Goal: Information Seeking & Learning: Learn about a topic

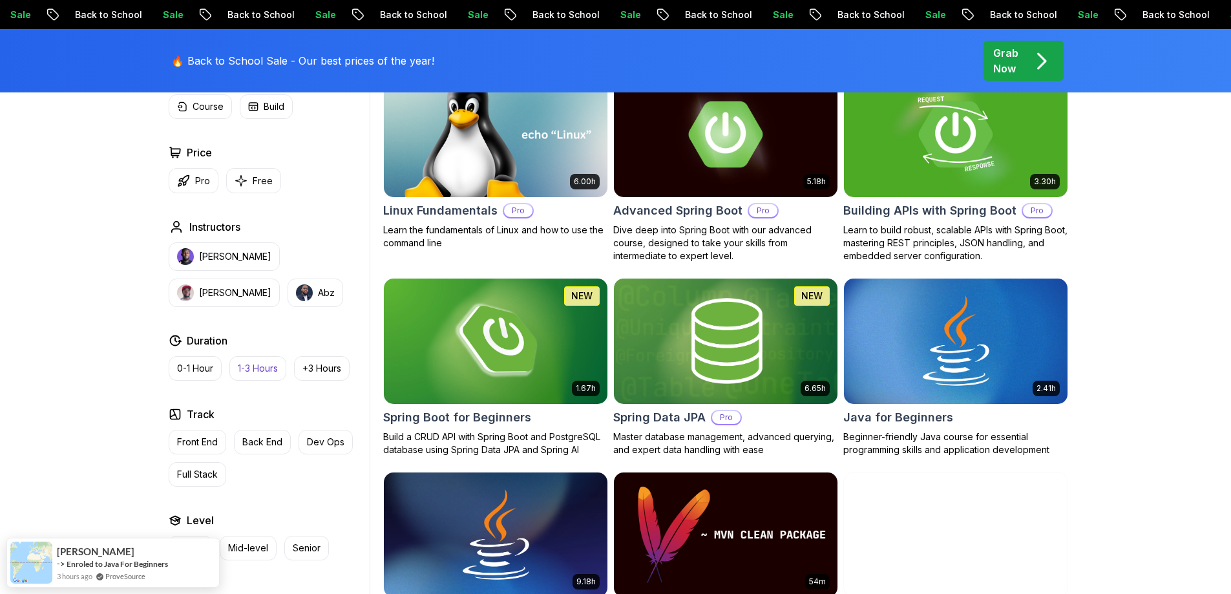
scroll to position [581, 0]
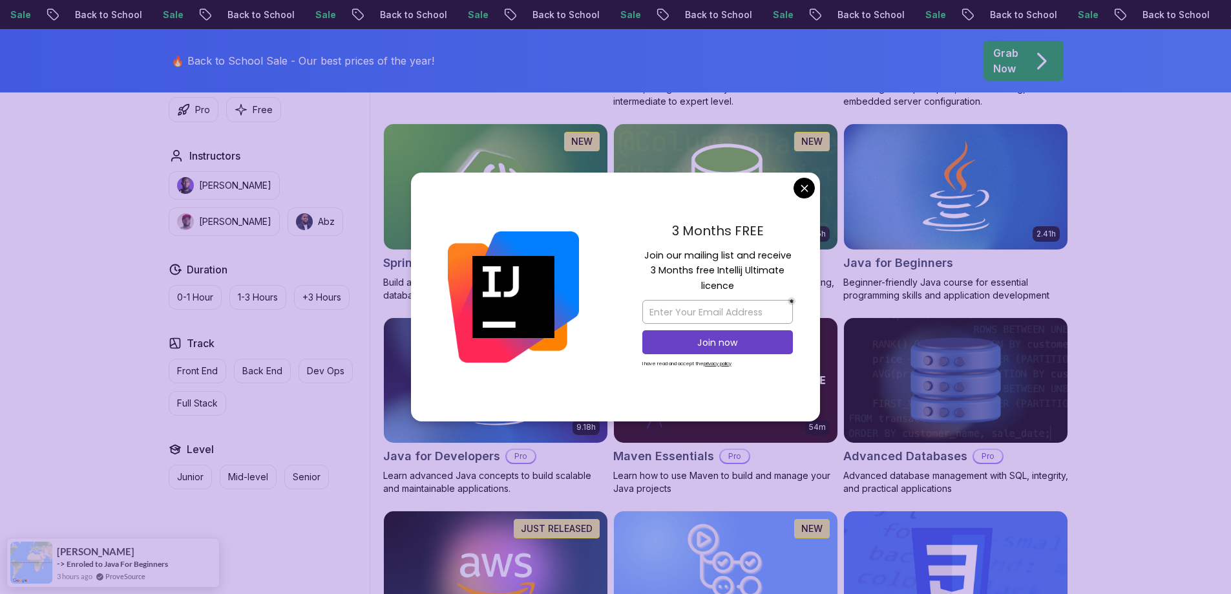
drag, startPoint x: 238, startPoint y: 354, endPoint x: 413, endPoint y: 317, distance: 178.9
click at [239, 354] on div "Track Front End Back End Dev Ops Full Stack" at bounding box center [267, 375] width 196 height 80
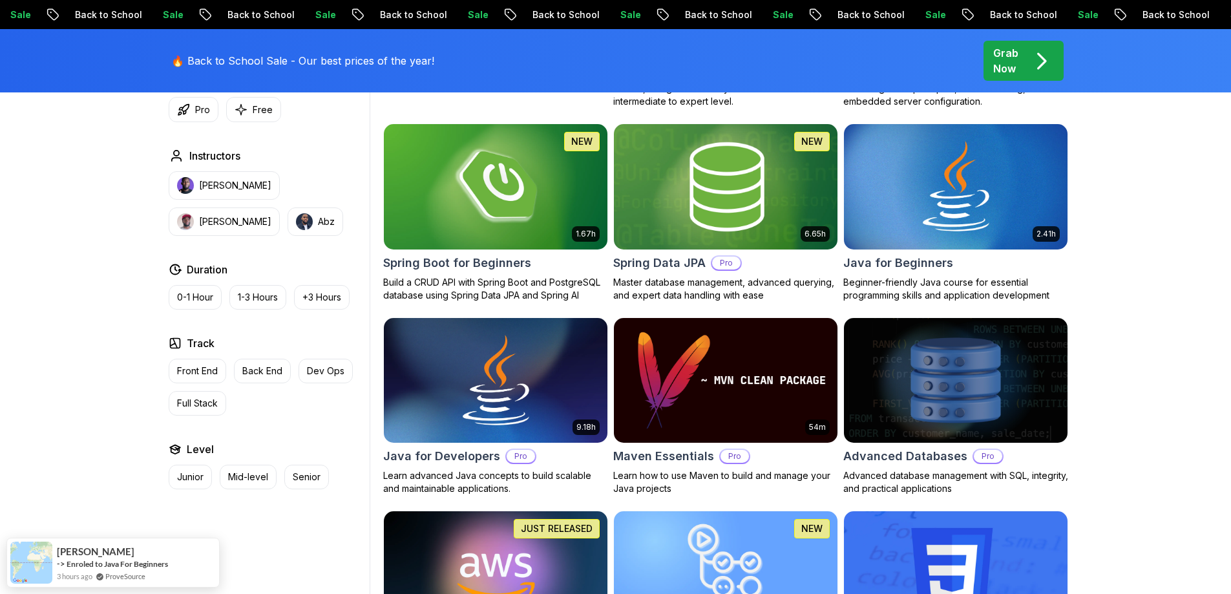
click at [310, 476] on p "Senior" at bounding box center [307, 476] width 28 height 13
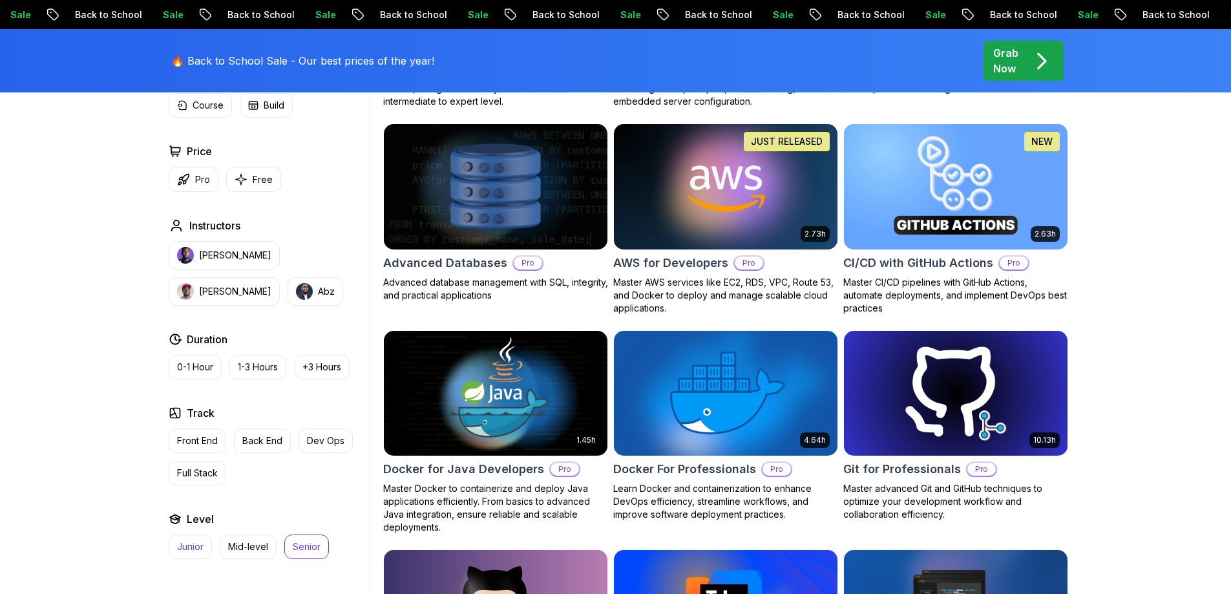
click at [187, 550] on p "Junior" at bounding box center [190, 546] width 26 height 13
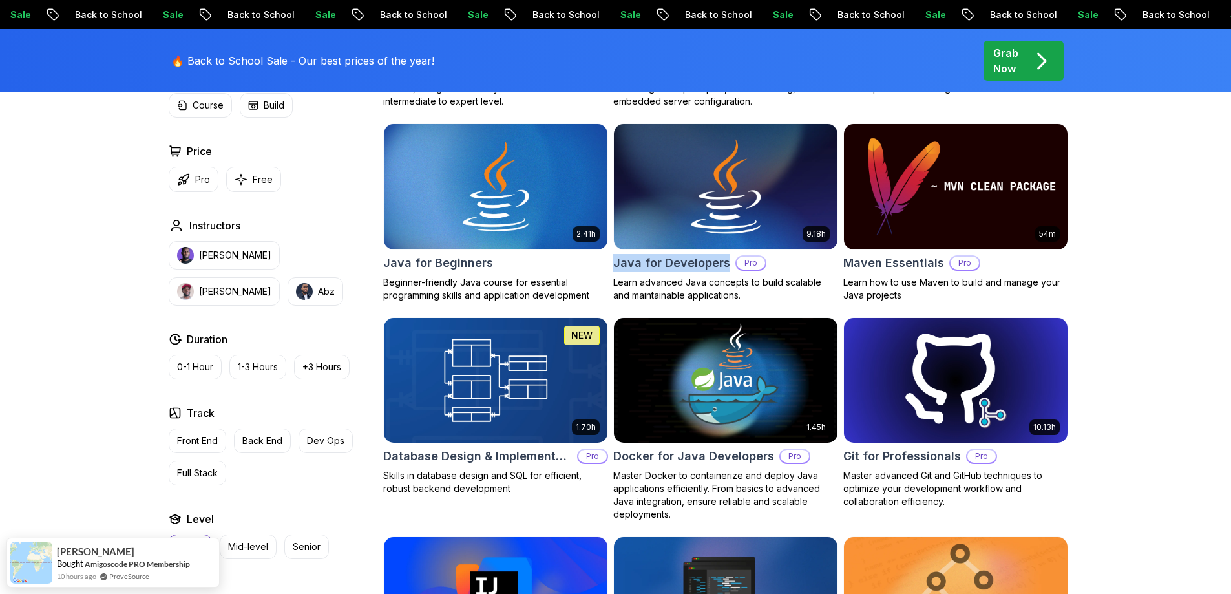
drag, startPoint x: 611, startPoint y: 261, endPoint x: 729, endPoint y: 266, distance: 118.3
copy h2 "Java for Developers"
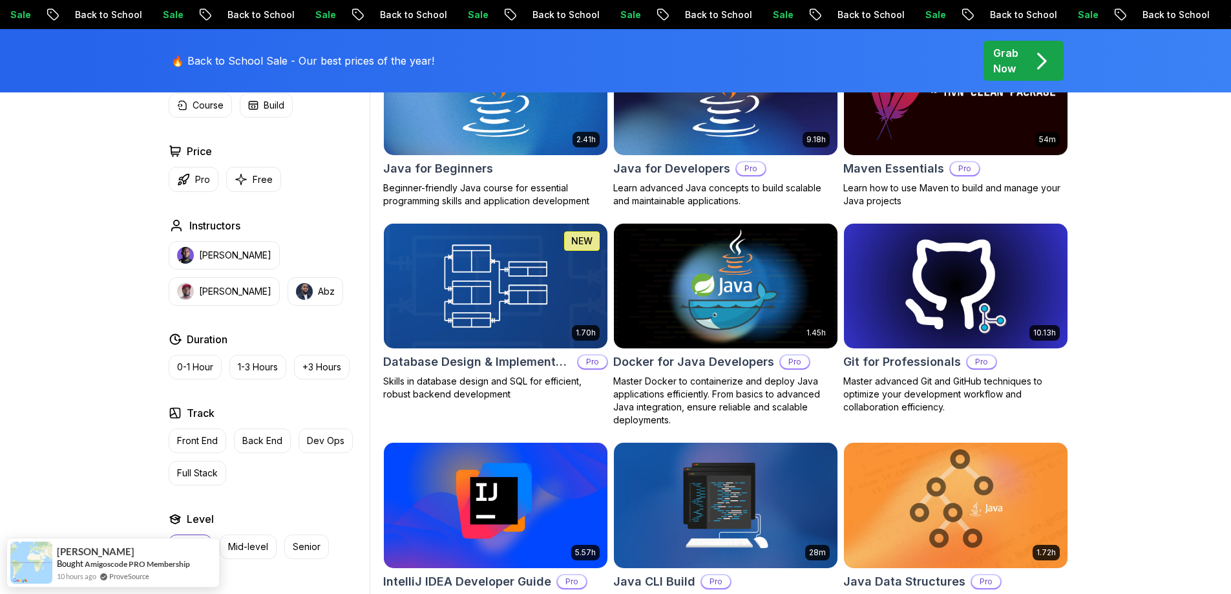
scroll to position [775, 0]
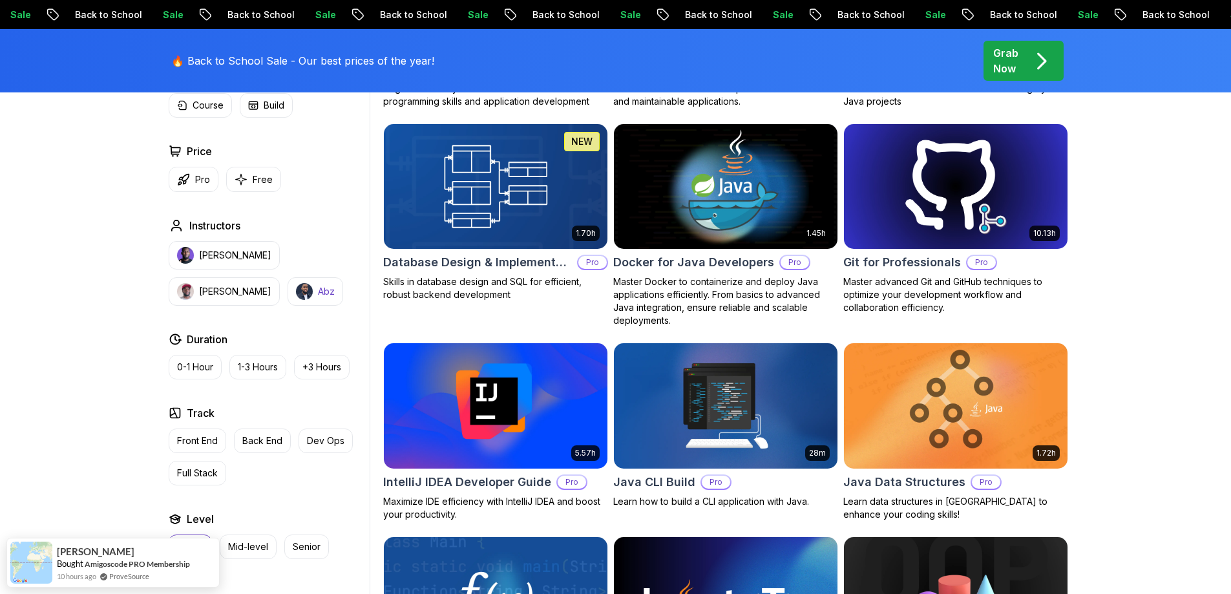
click at [287, 297] on button "Abz" at bounding box center [315, 291] width 56 height 28
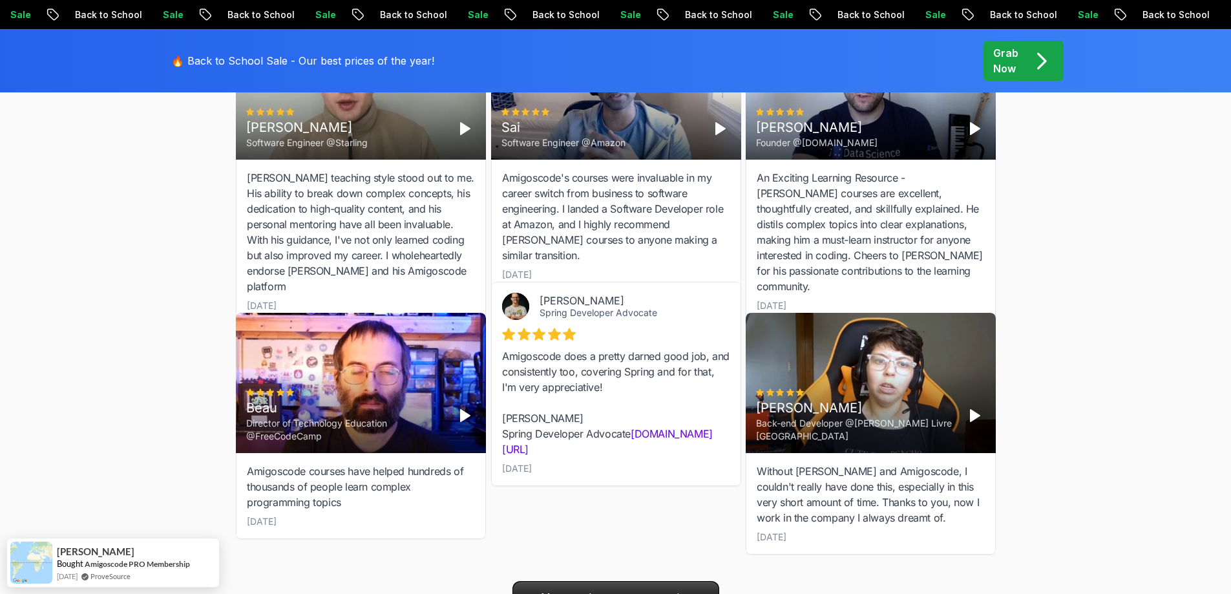
scroll to position [1938, 0]
